Goal: Transaction & Acquisition: Purchase product/service

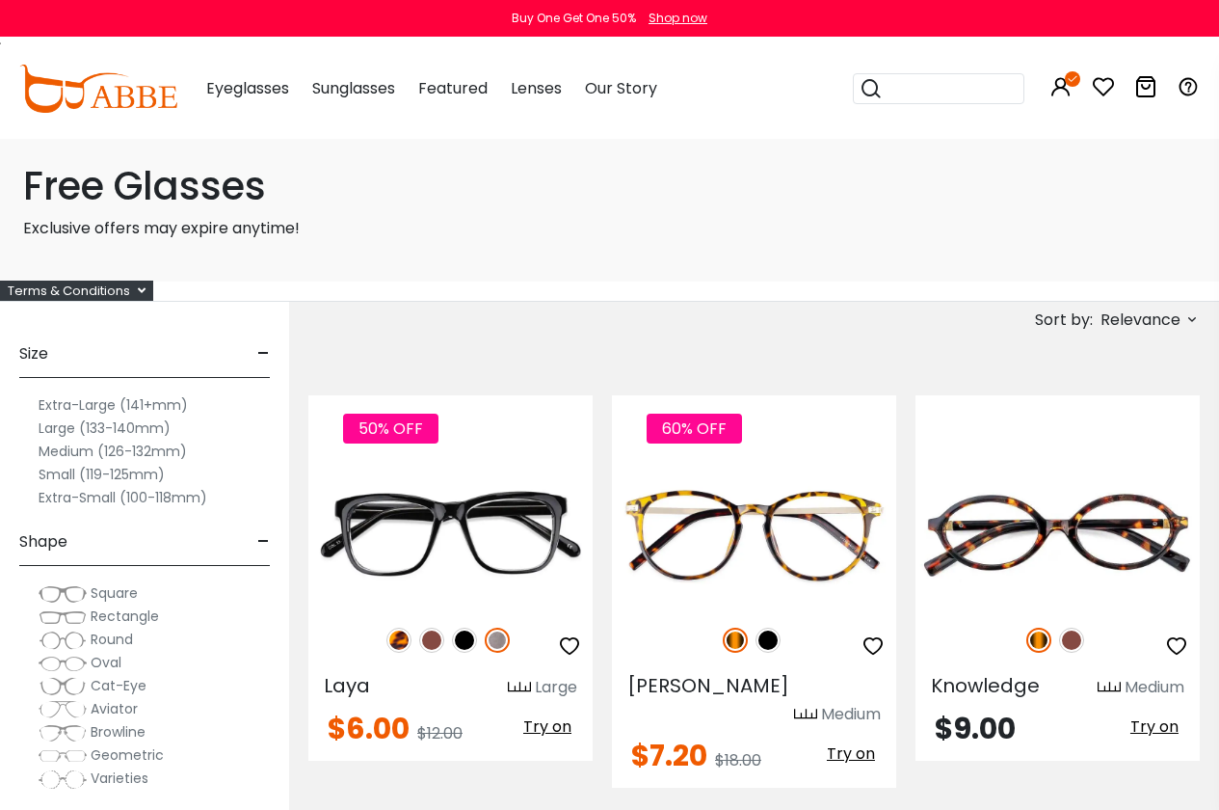
click at [227, 188] on h1 "Free Glasses" at bounding box center [609, 186] width 1173 height 46
click at [153, 95] on img at bounding box center [98, 89] width 158 height 48
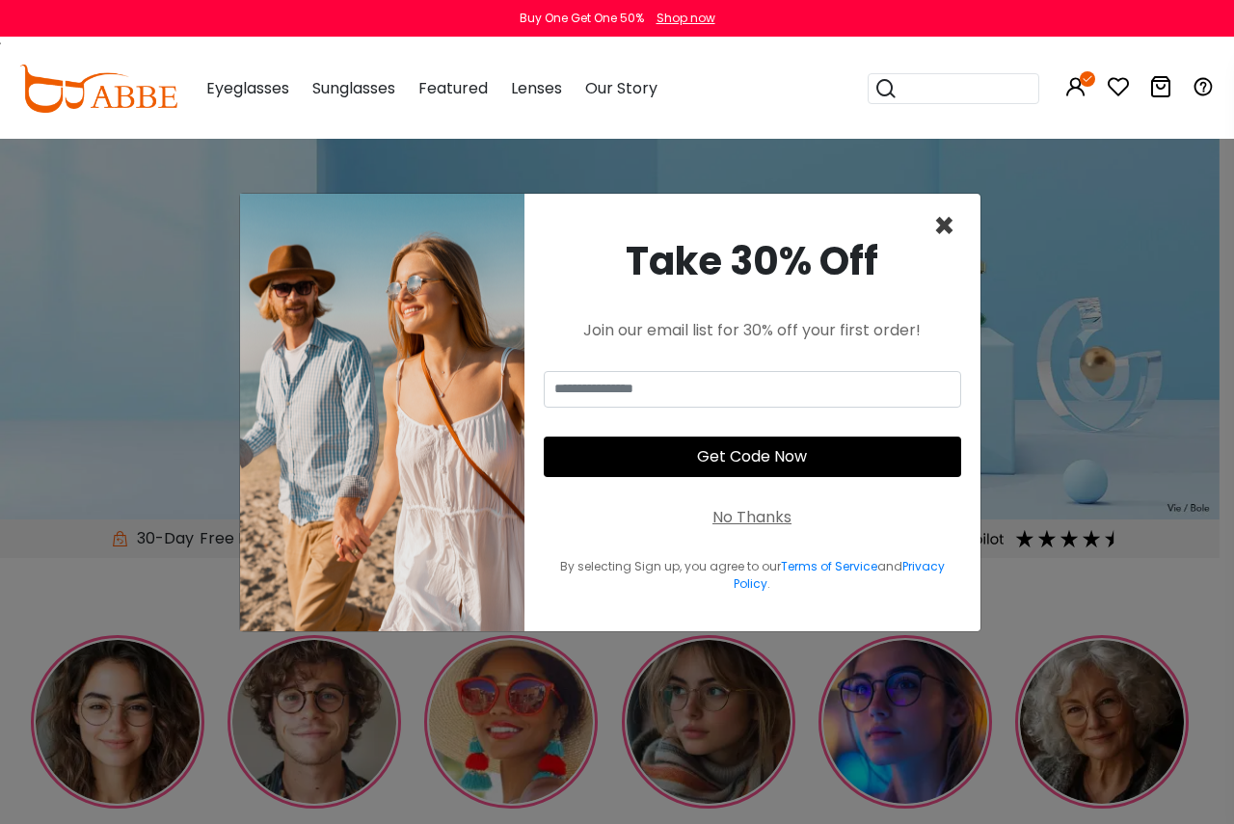
click at [947, 229] on span "×" at bounding box center [944, 225] width 22 height 49
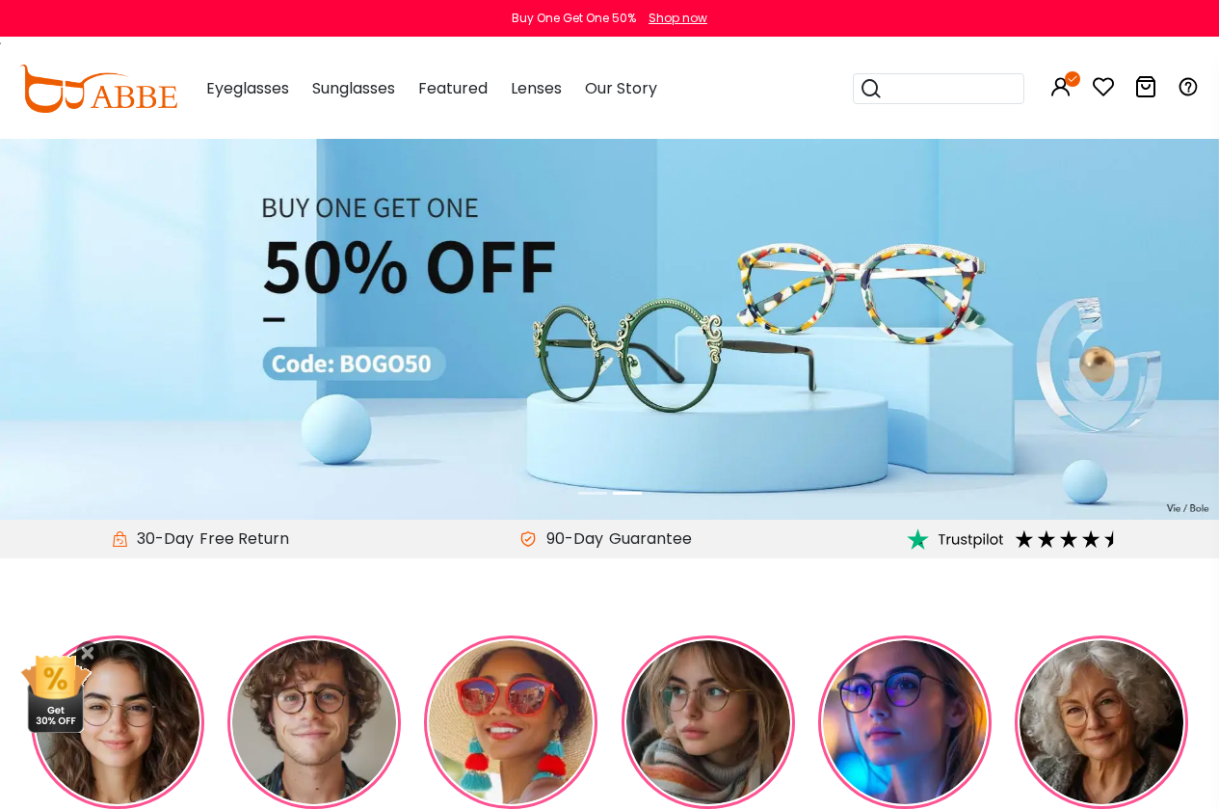
click at [1200, 326] on img at bounding box center [609, 329] width 1219 height 381
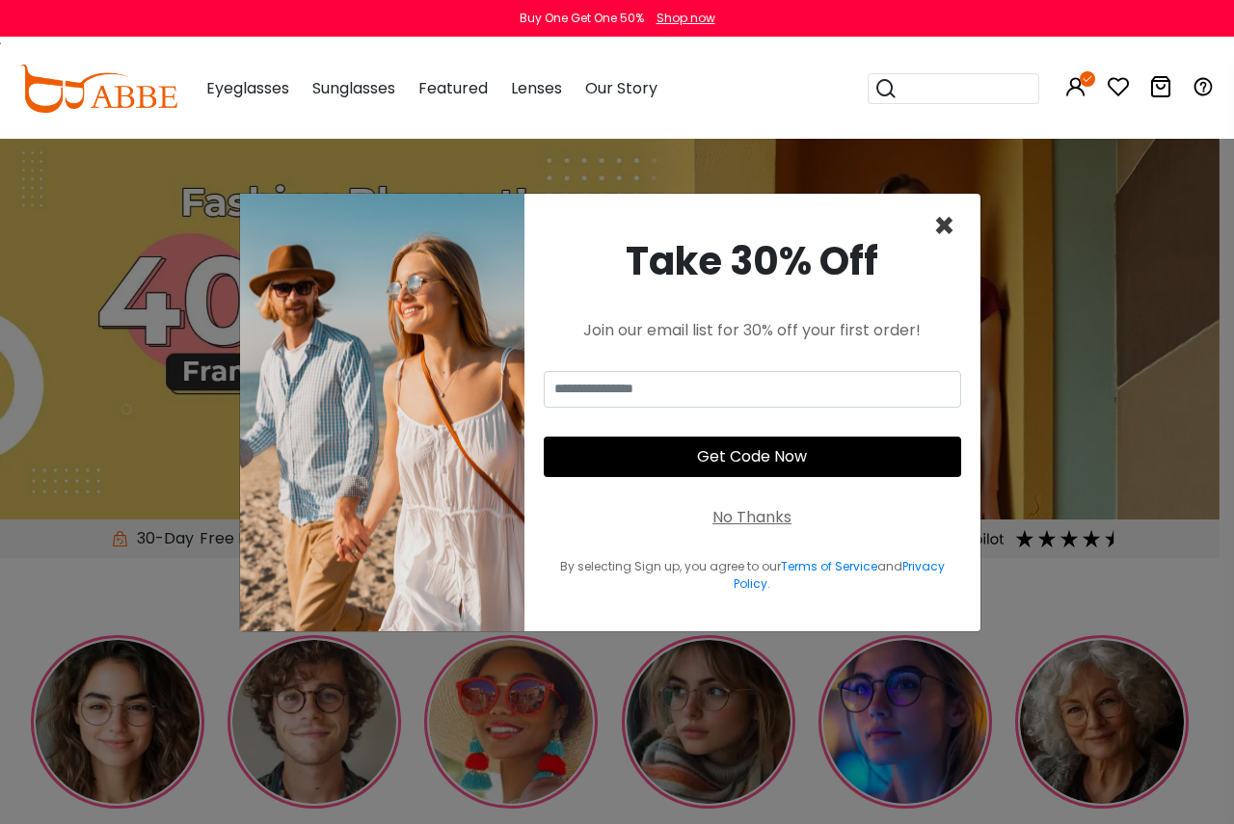
click at [942, 232] on span "×" at bounding box center [944, 225] width 22 height 49
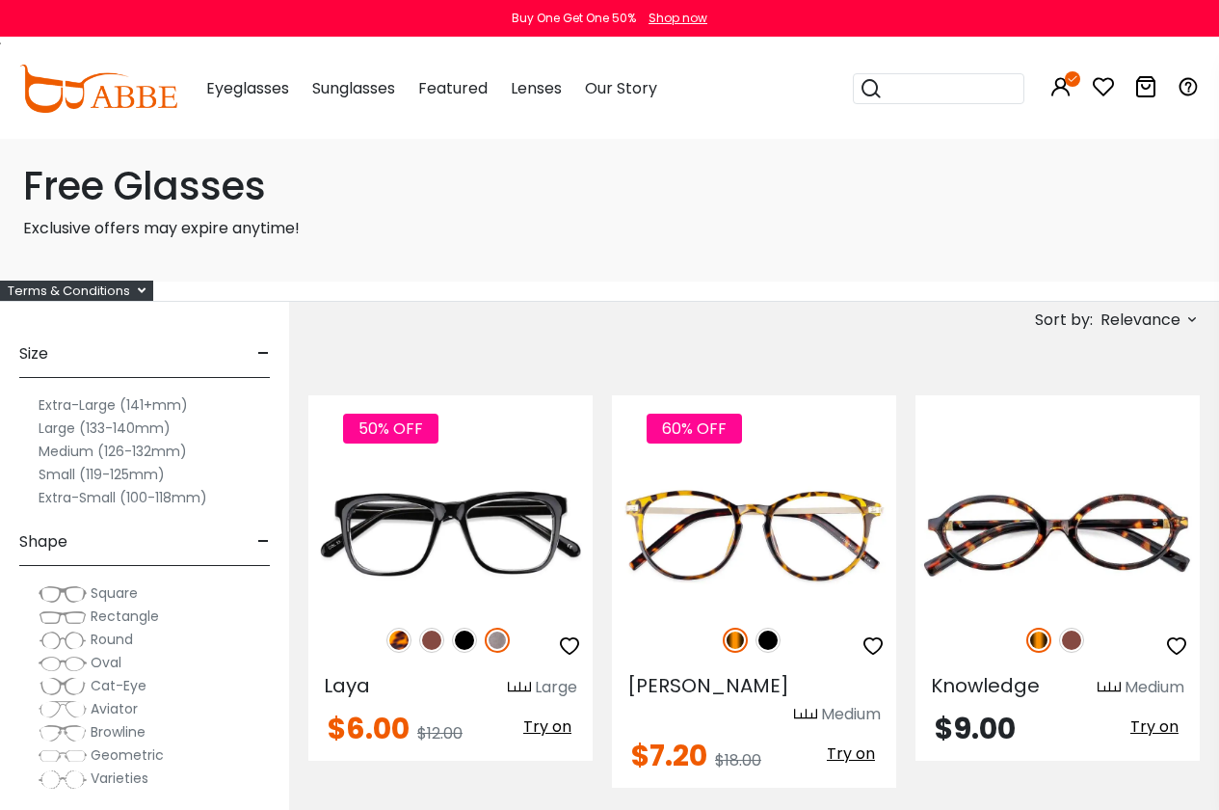
click at [1099, 319] on span "Relevance" at bounding box center [1148, 319] width 103 height 22
click at [1081, 450] on label "Prices Low To High" at bounding box center [1120, 444] width 139 height 23
